Goal: Task Accomplishment & Management: Manage account settings

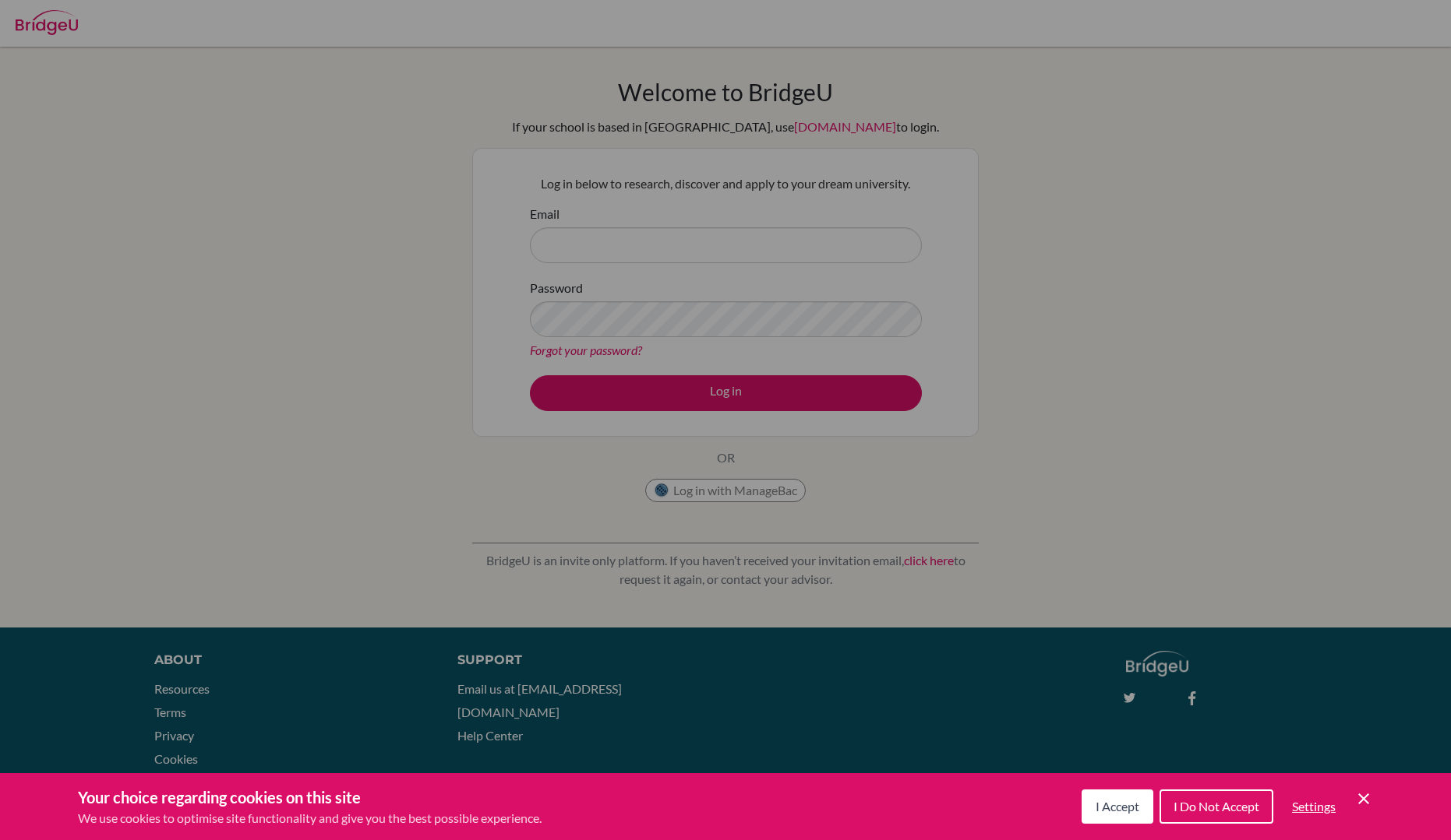
click at [1107, 806] on span "I Accept" at bounding box center [1117, 807] width 43 height 14
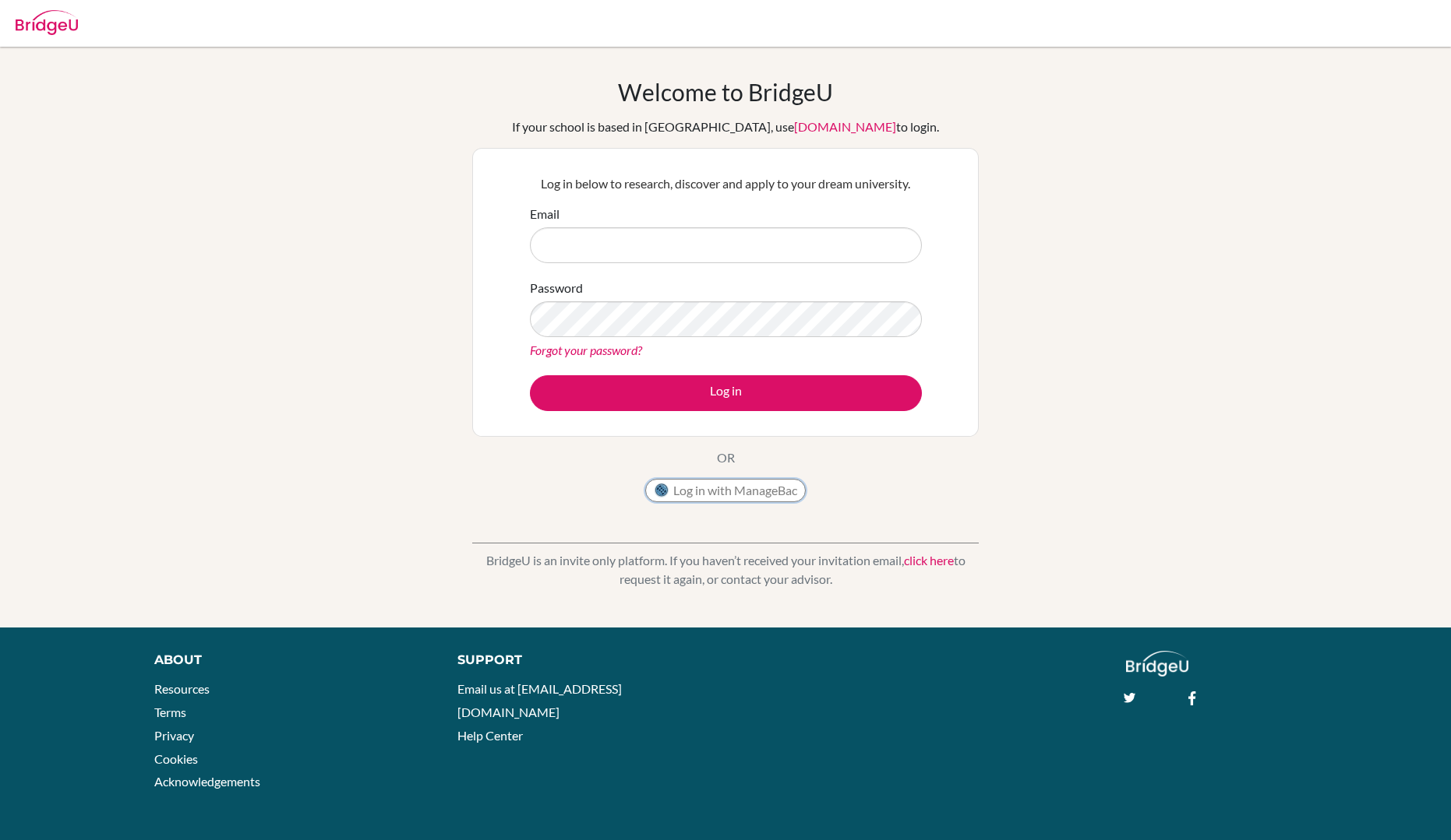
click at [673, 489] on button "Log in with ManageBac" at bounding box center [725, 491] width 160 height 24
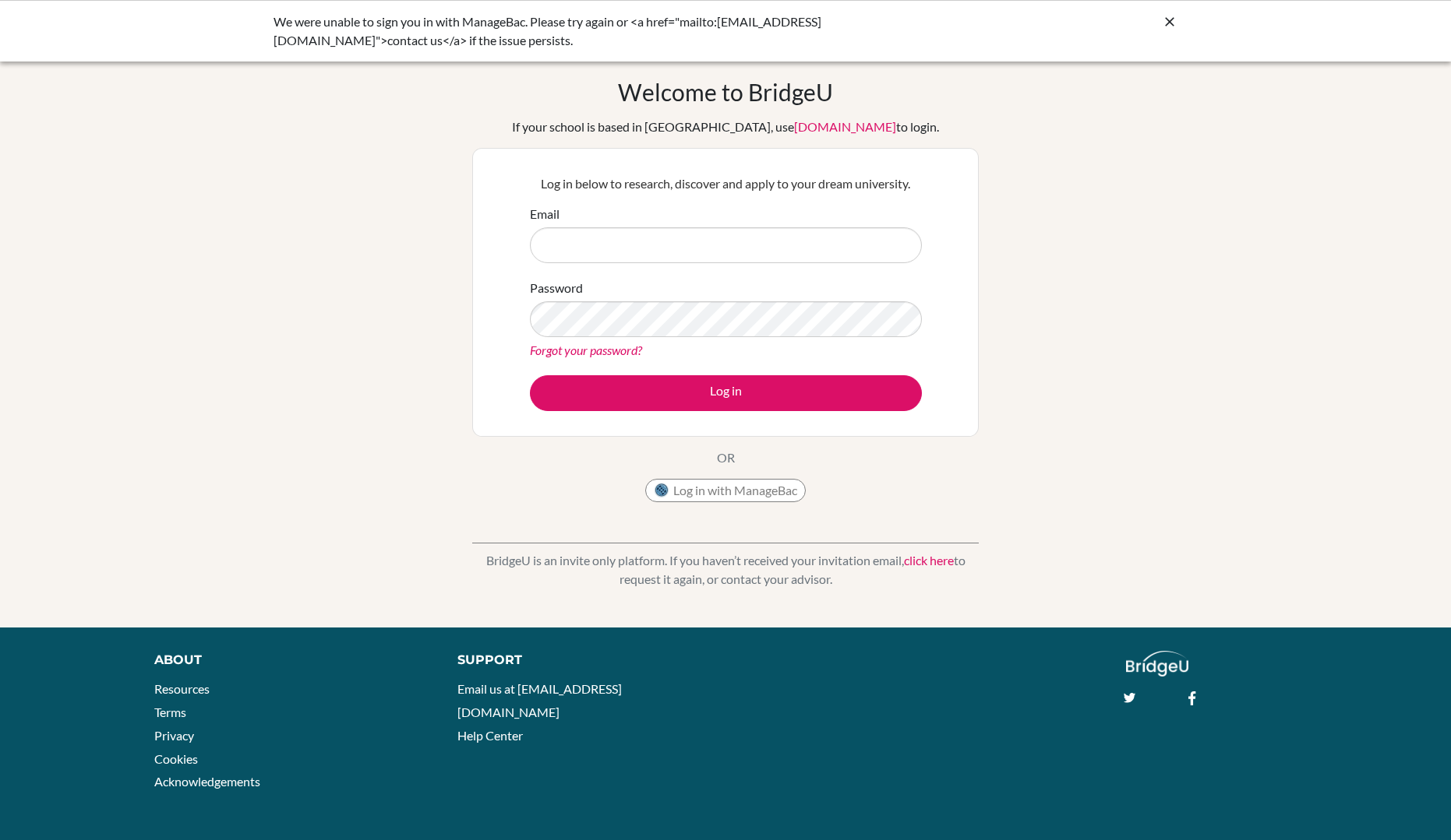
click at [650, 235] on input "Email" at bounding box center [726, 246] width 392 height 36
type input "[EMAIL_ADDRESS][DOMAIN_NAME]"
click at [634, 343] on link "Forgot your password?" at bounding box center [586, 350] width 112 height 14
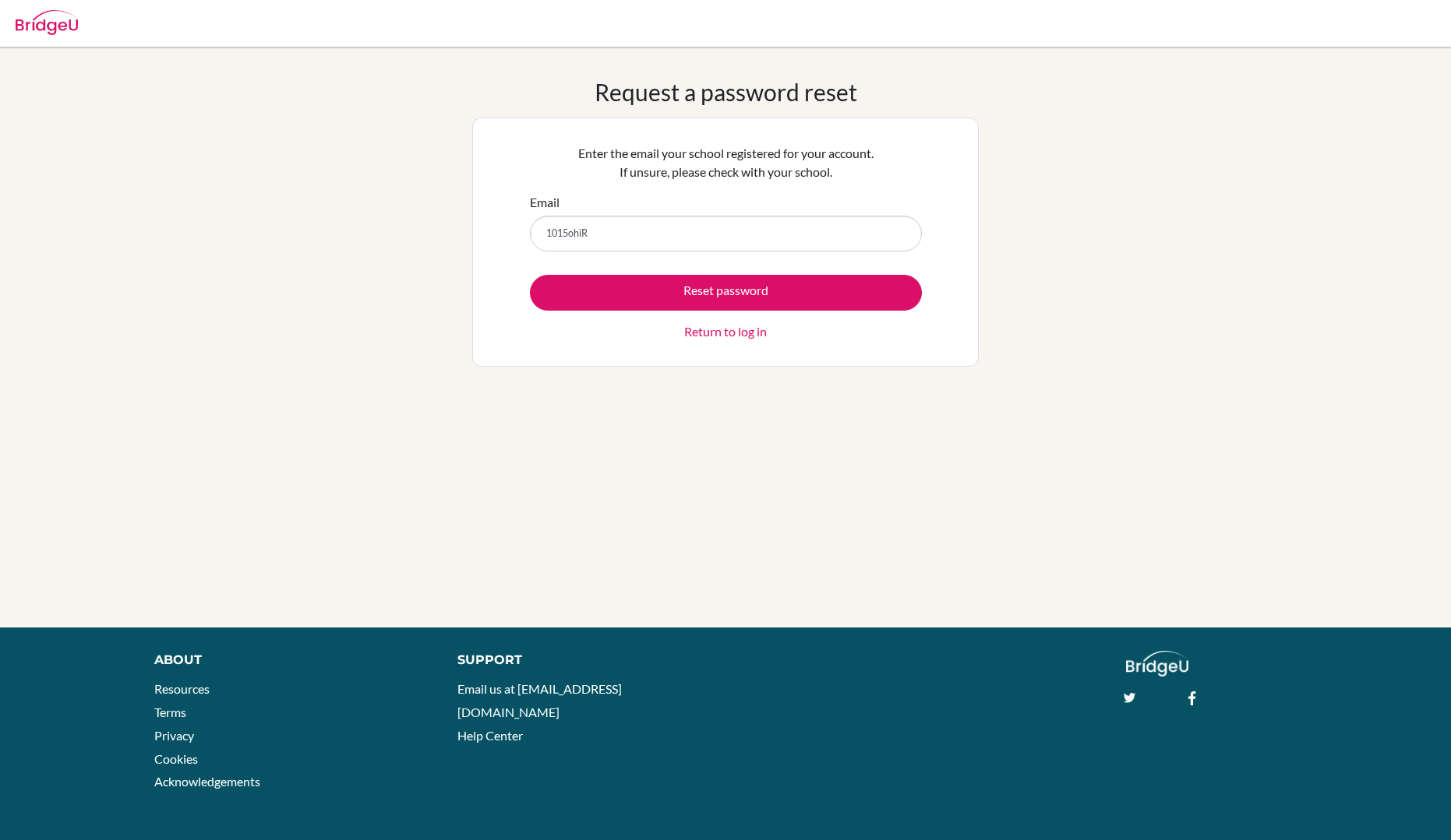
type input "1015ohiR"
click at [530, 275] on button "Reset password" at bounding box center [726, 293] width 392 height 36
click at [615, 234] on input "1015ohiR" at bounding box center [726, 234] width 392 height 36
click at [583, 233] on input "Email" at bounding box center [726, 234] width 392 height 36
type input "[EMAIL_ADDRESS][DOMAIN_NAME]"
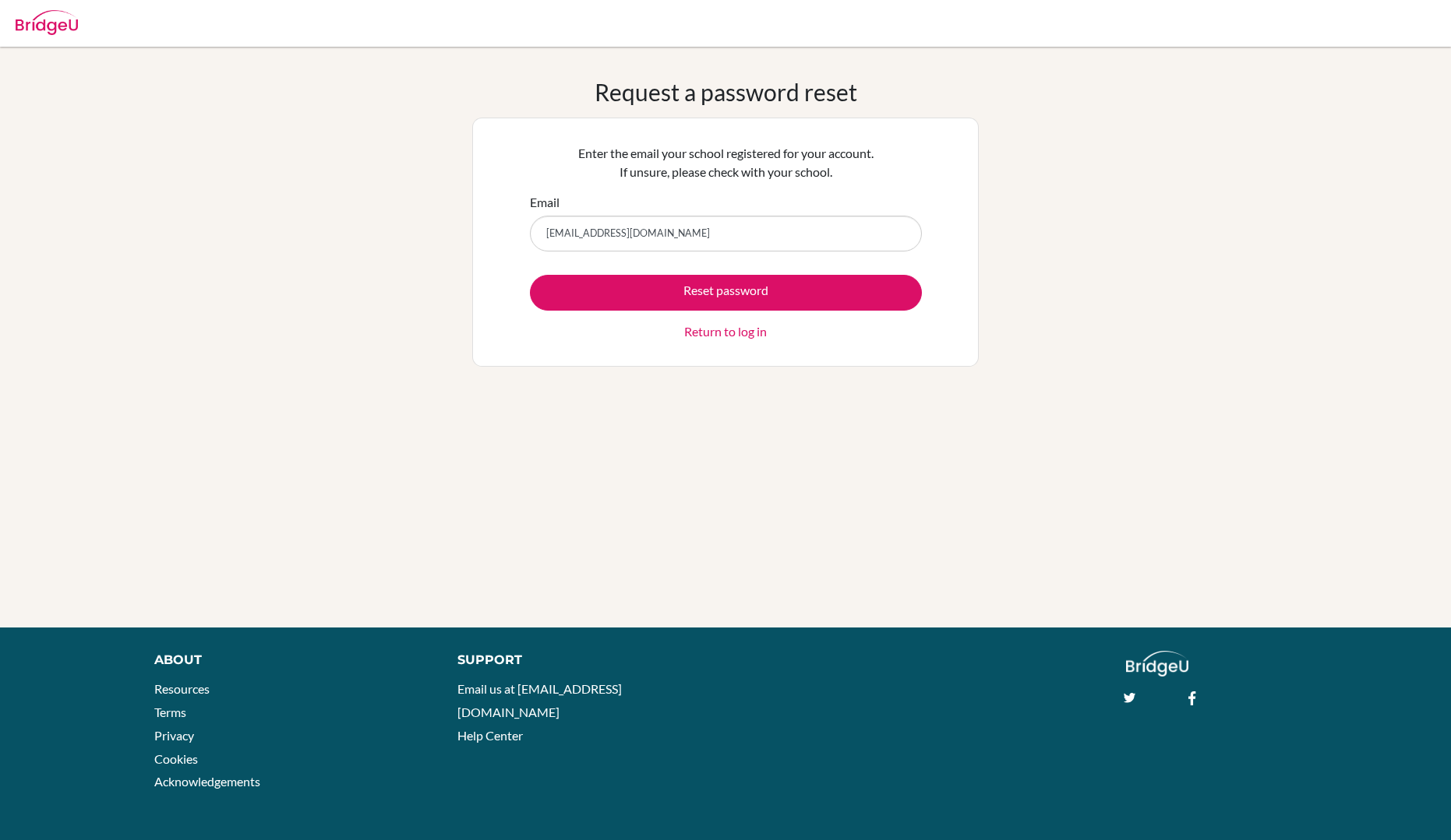
click at [694, 329] on link "Return to log in" at bounding box center [725, 332] width 82 height 19
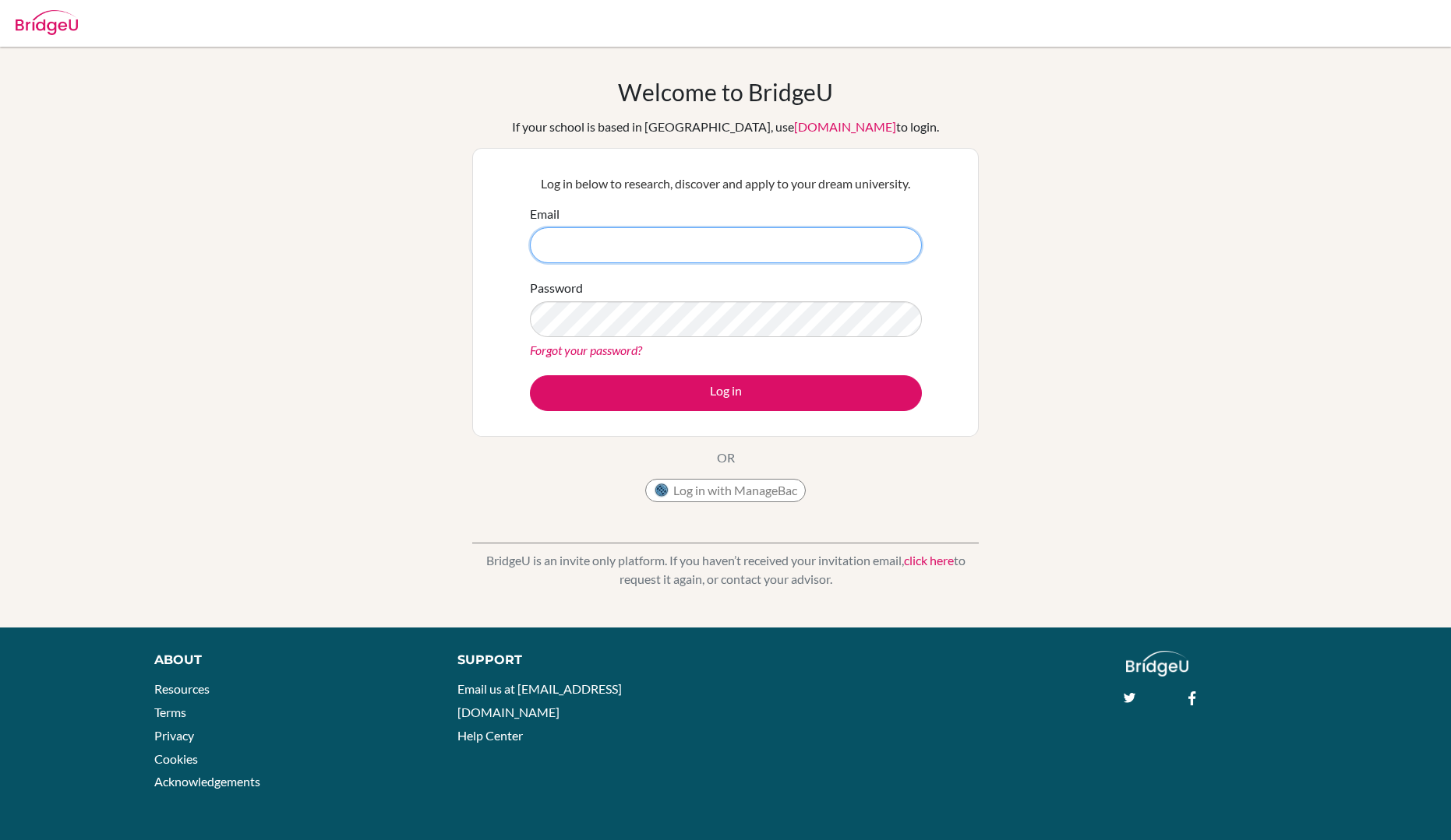
click at [635, 245] on input "Email" at bounding box center [726, 246] width 392 height 36
type input "[EMAIL_ADDRESS][DOMAIN_NAME]"
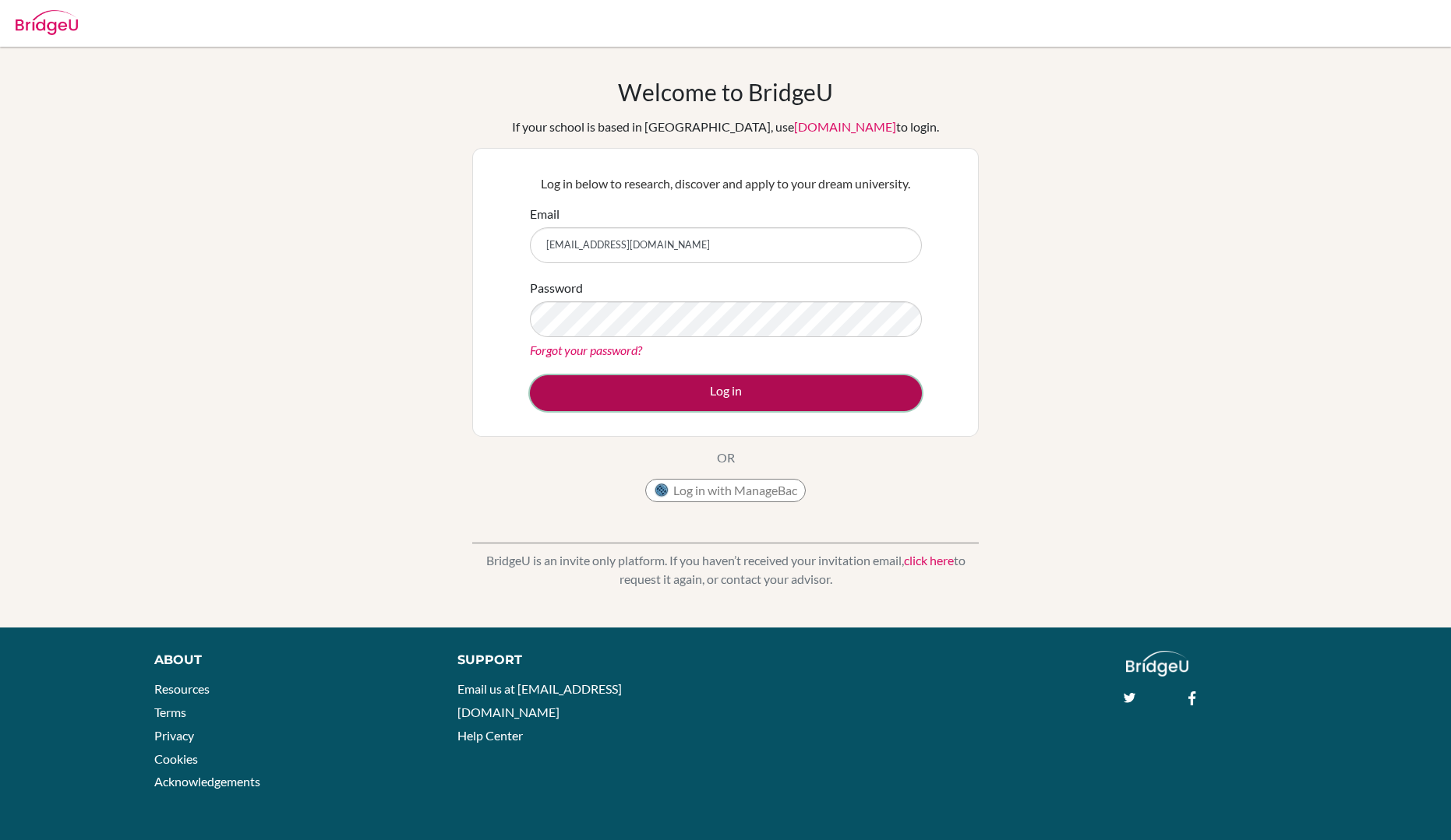
click at [632, 393] on button "Log in" at bounding box center [726, 393] width 392 height 36
